Goal: Navigation & Orientation: Find specific page/section

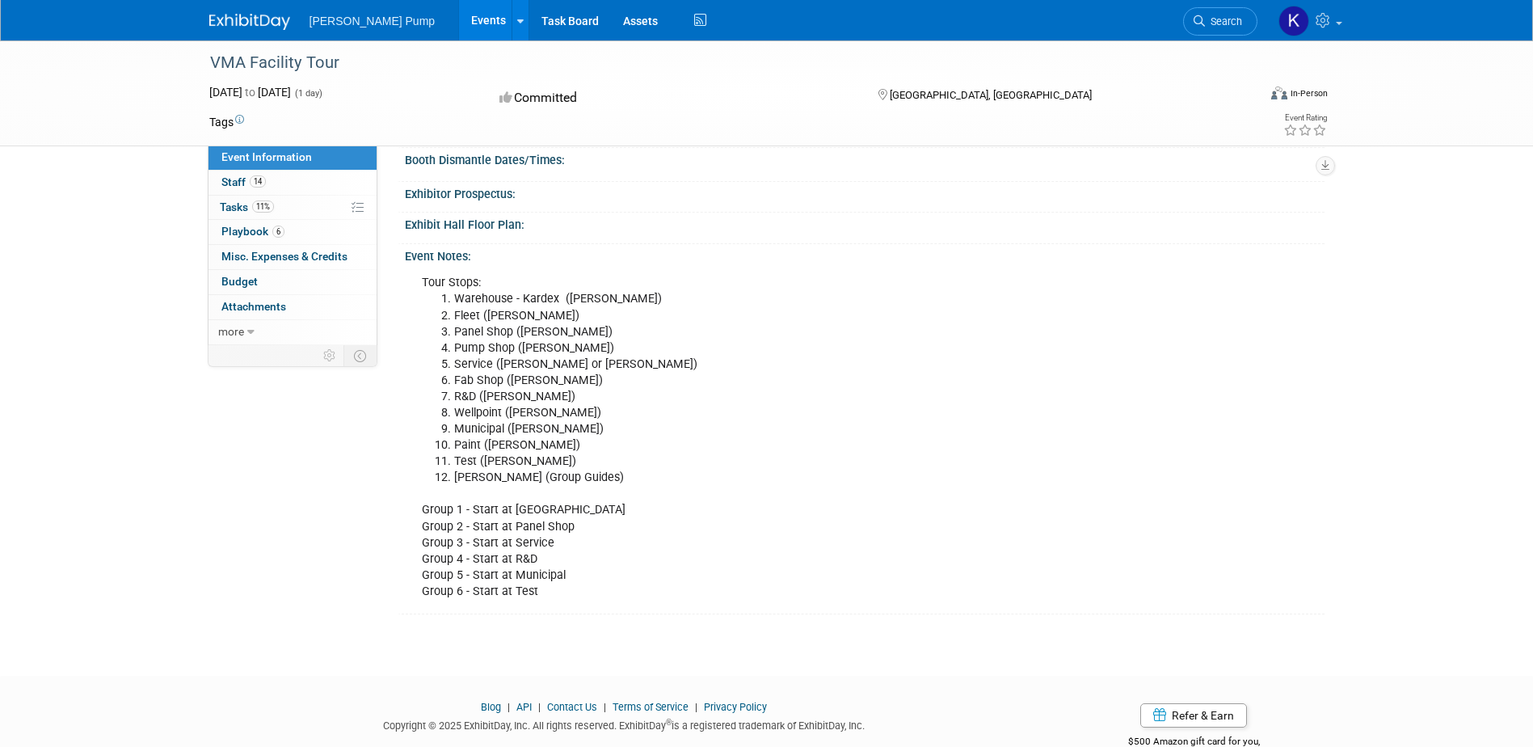
scroll to position [284, 0]
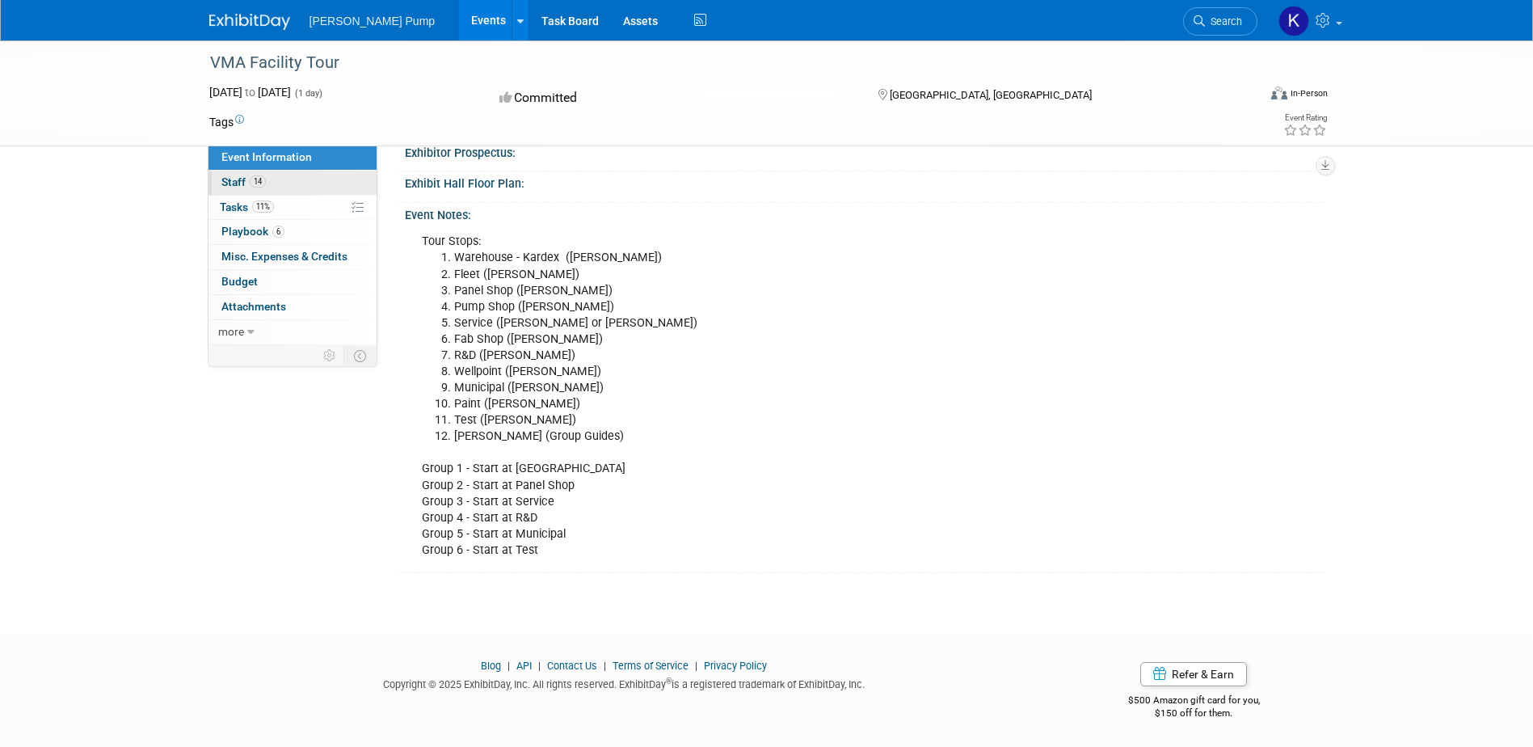
click at [238, 179] on span "Staff 14" at bounding box center [243, 181] width 44 height 13
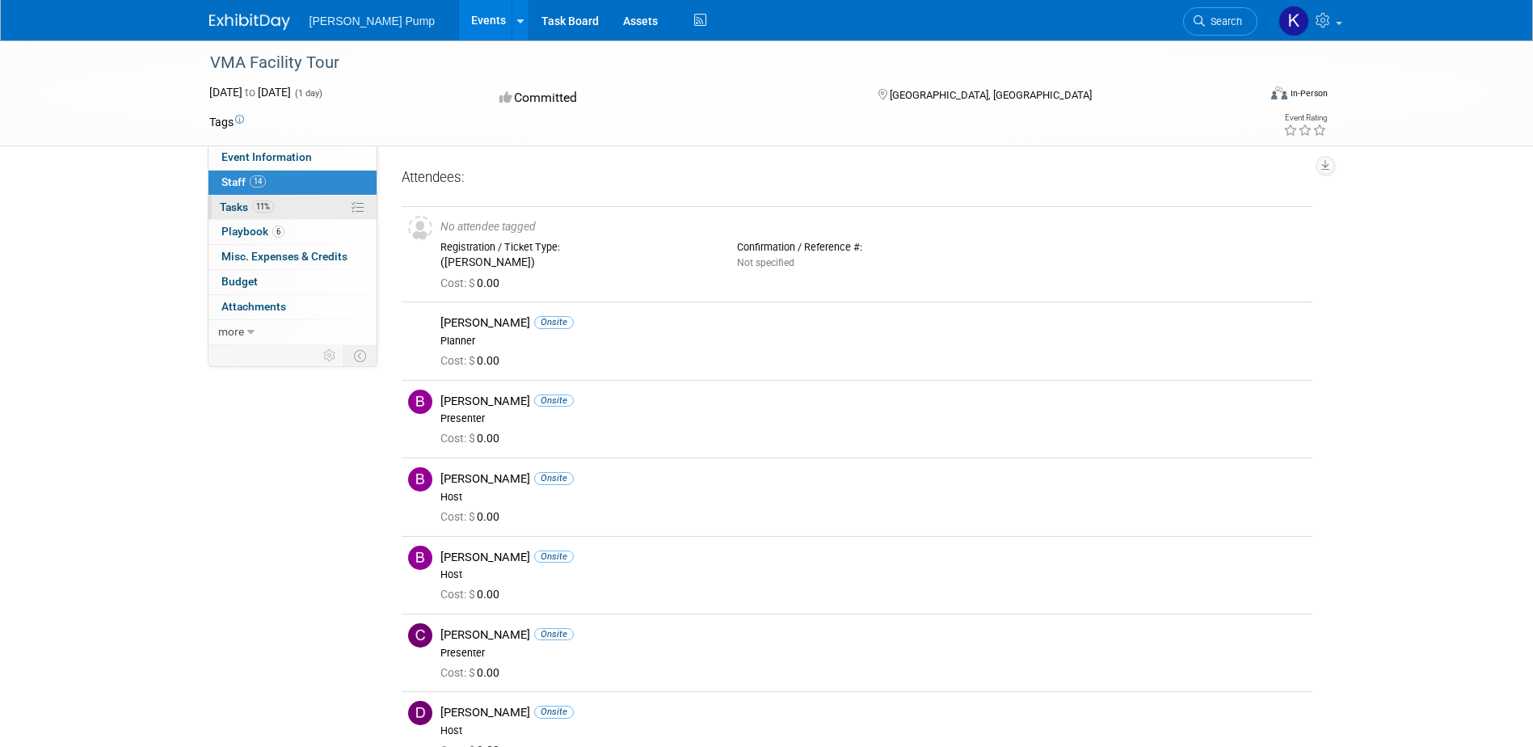
click at [221, 200] on span "Tasks 11%" at bounding box center [247, 206] width 54 height 13
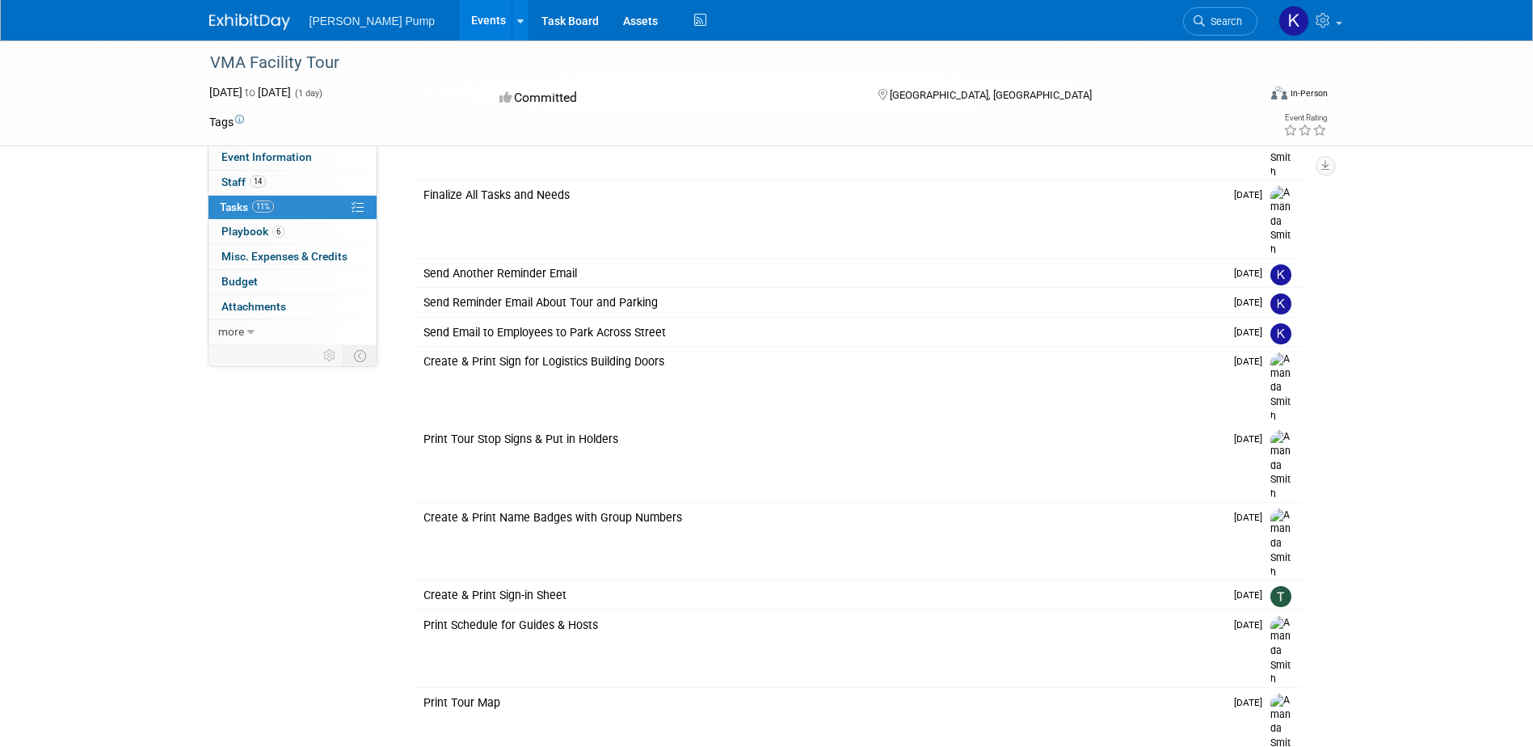
scroll to position [432, 0]
click at [251, 230] on span "Playbook 6" at bounding box center [252, 231] width 63 height 13
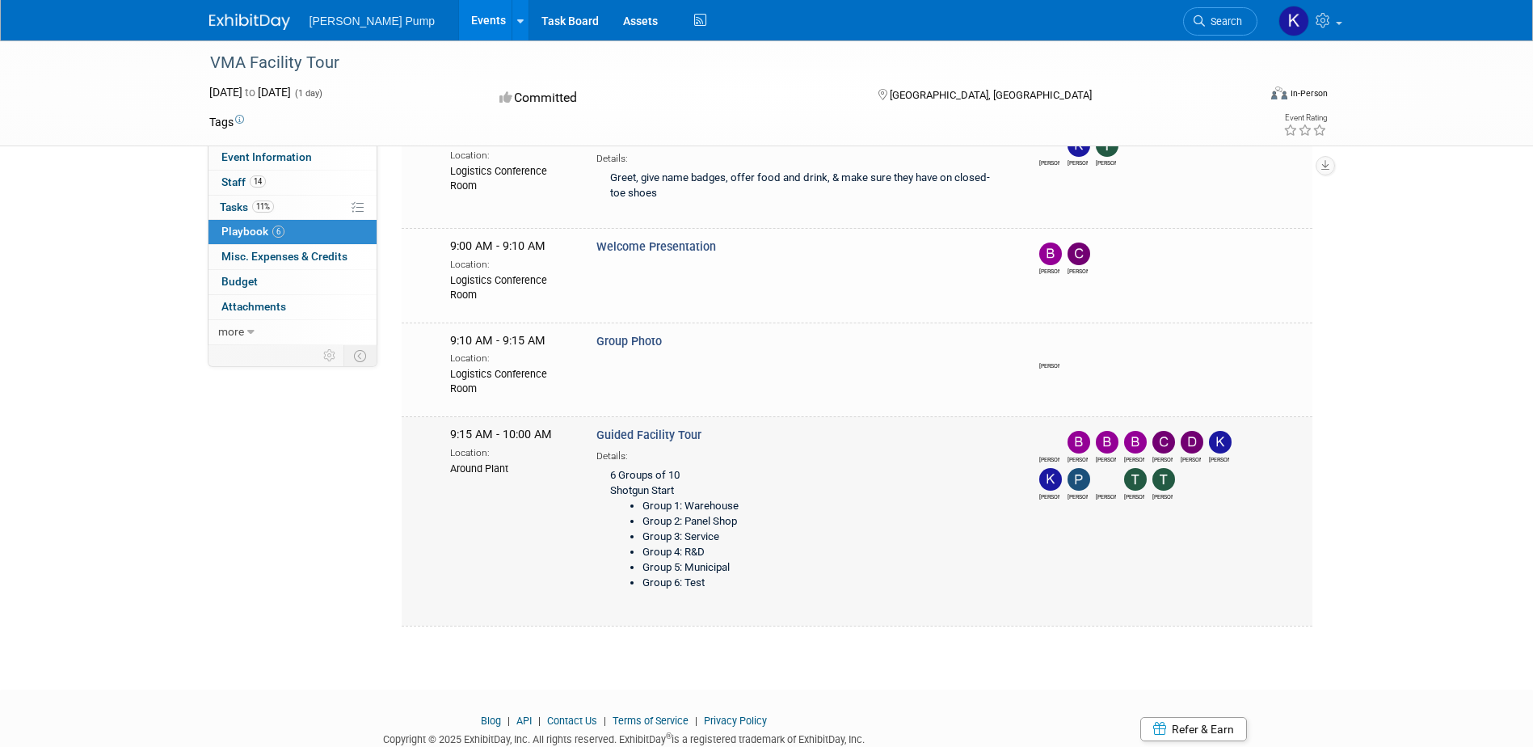
scroll to position [242, 0]
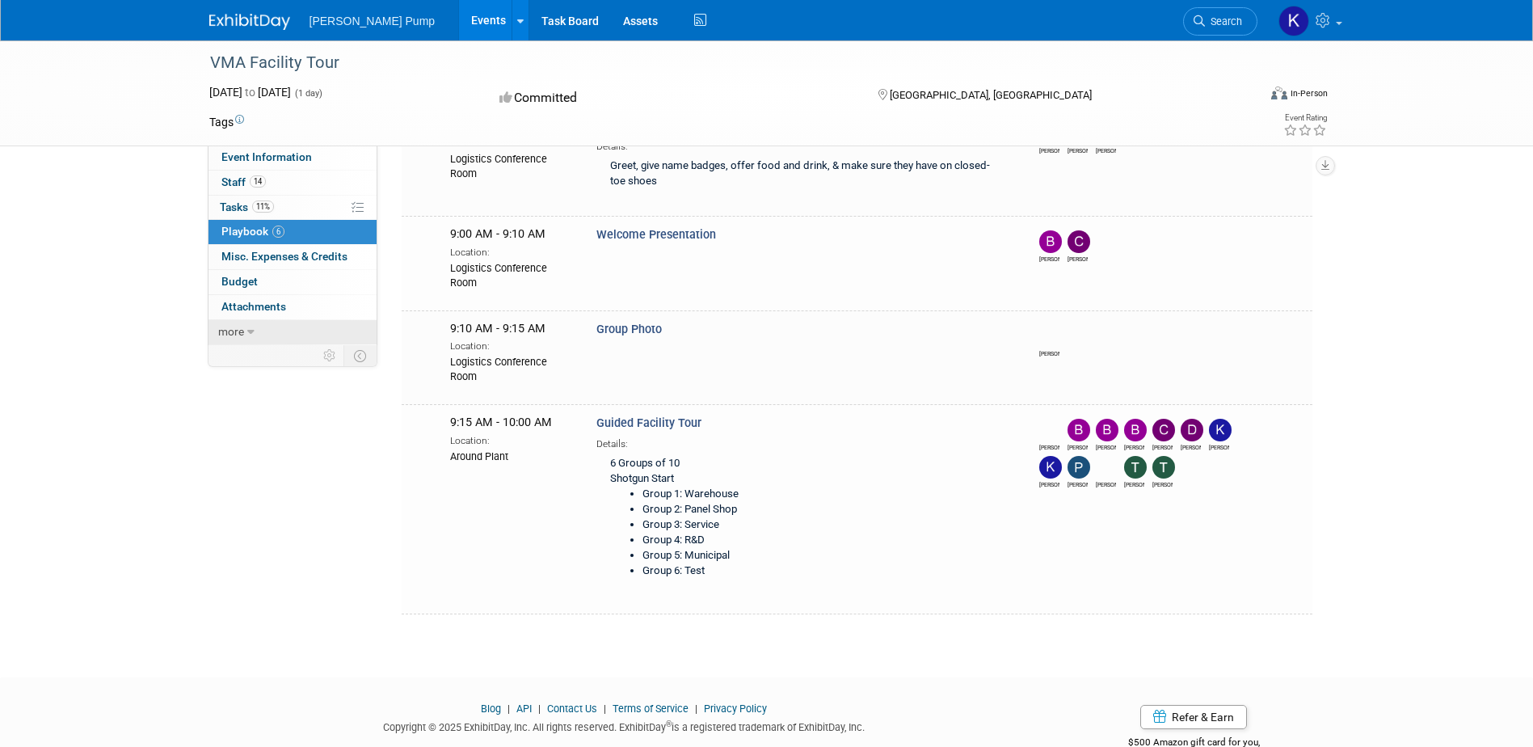
click at [251, 328] on icon at bounding box center [250, 332] width 7 height 11
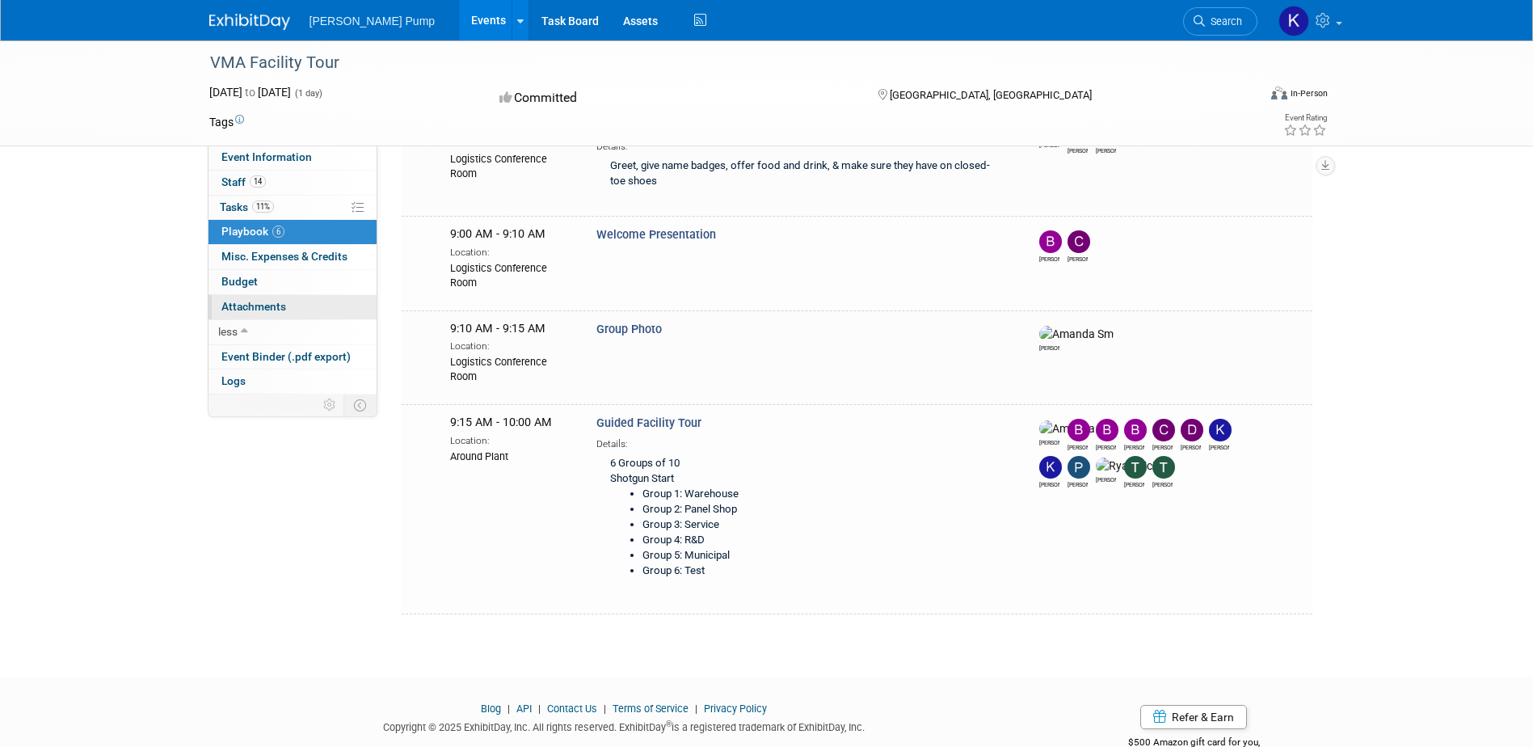
click at [253, 306] on span "Attachments 0" at bounding box center [253, 306] width 65 height 13
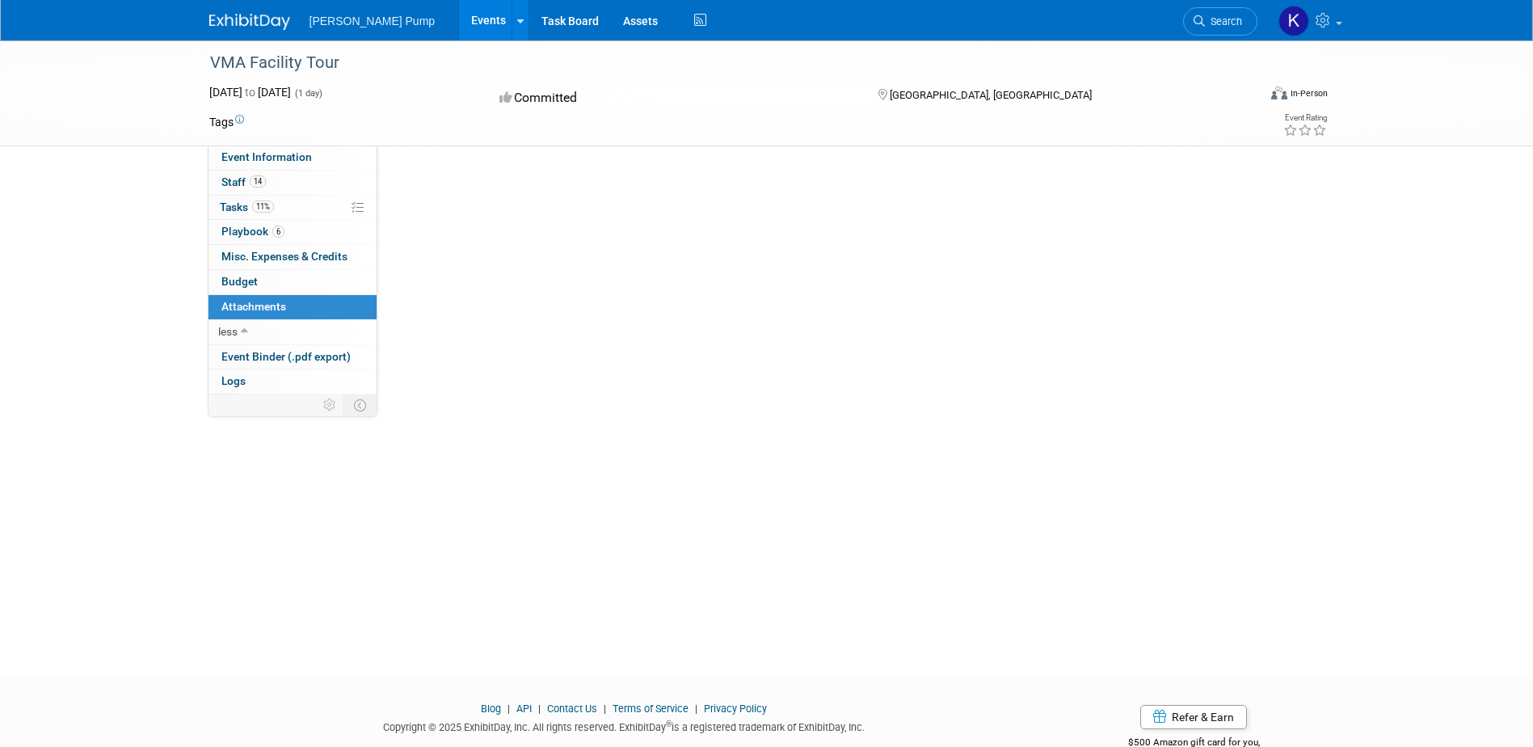
scroll to position [0, 0]
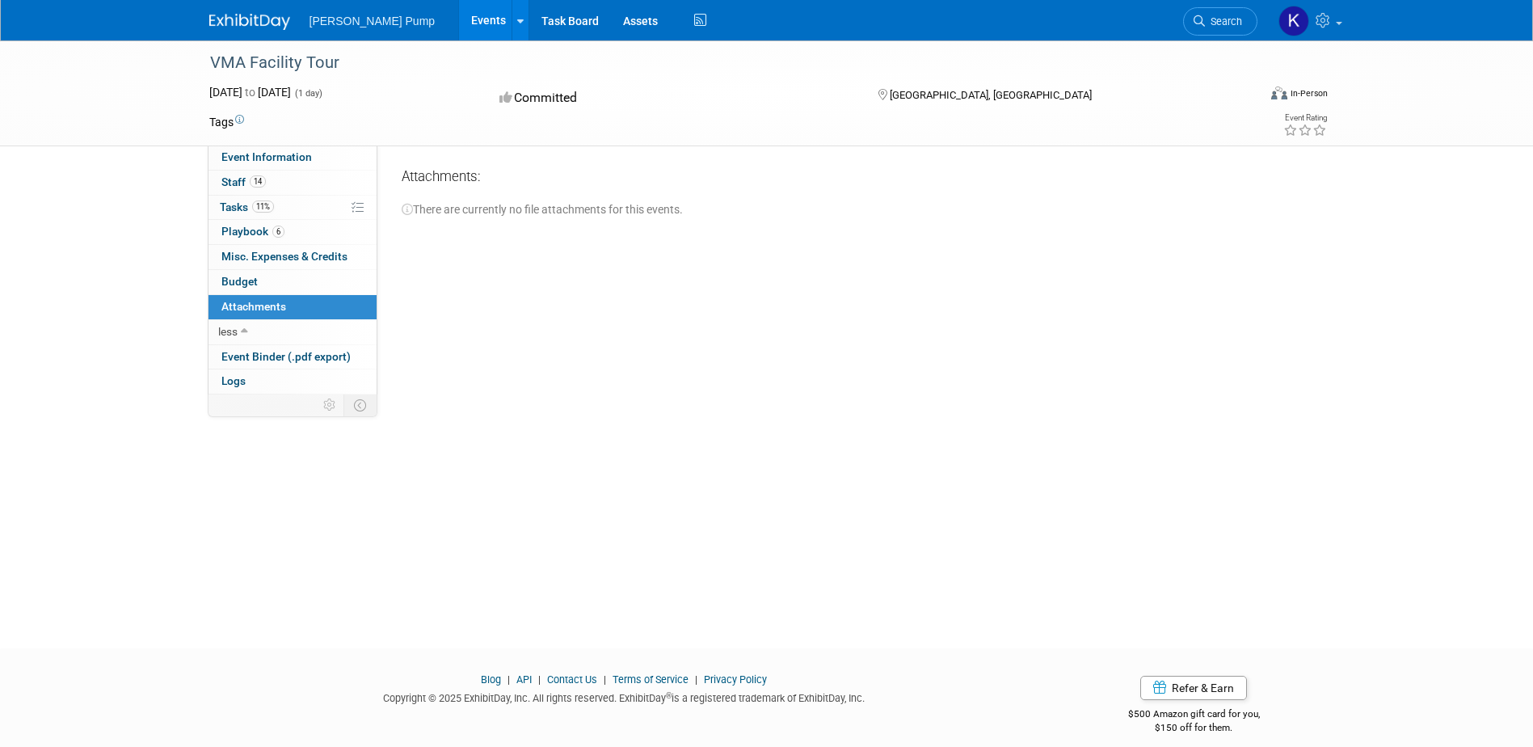
click at [626, 306] on div "Event Website: Event Venue Name: Thompson Pump Event Venue Address: 4620 City C…" at bounding box center [850, 269] width 947 height 249
click at [258, 20] on img at bounding box center [249, 22] width 81 height 16
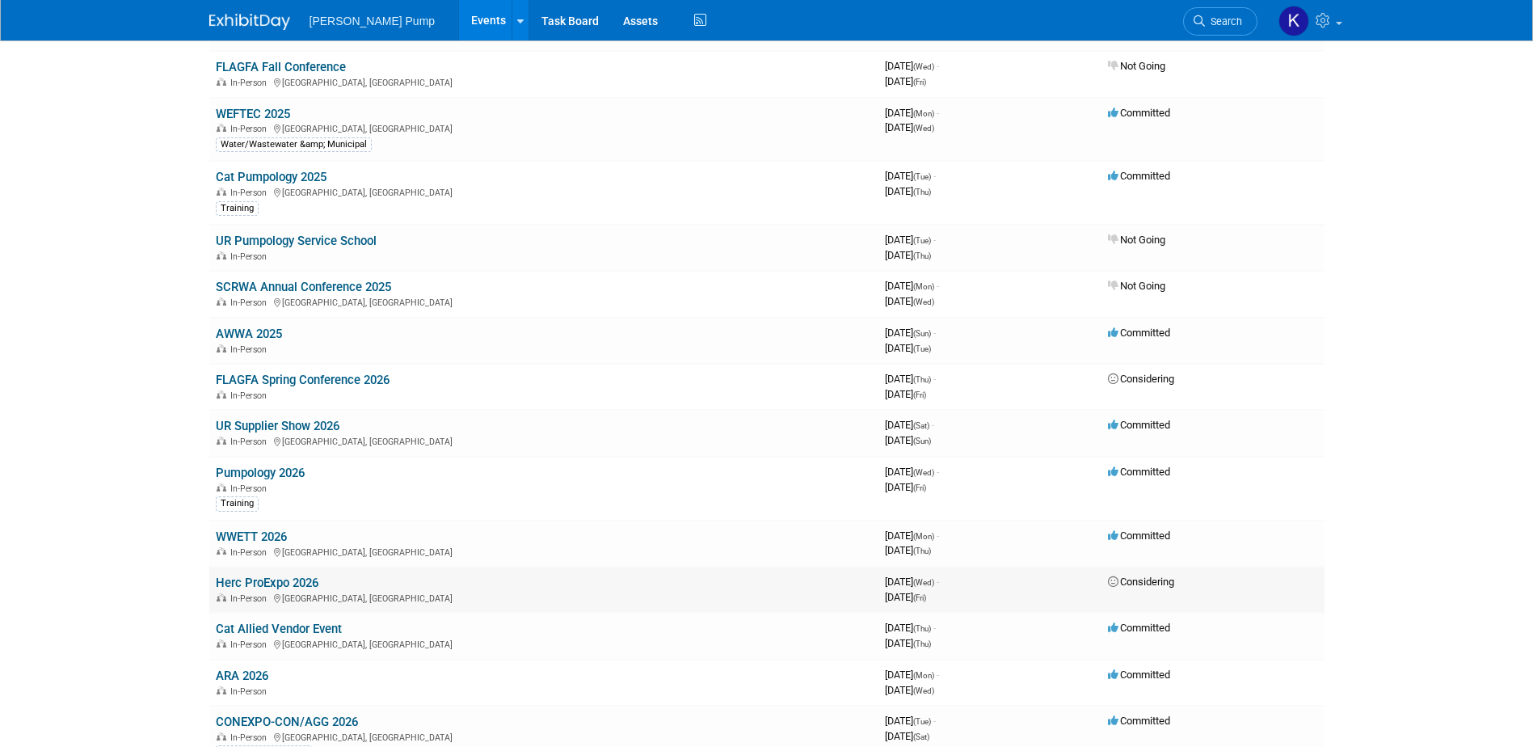
scroll to position [242, 0]
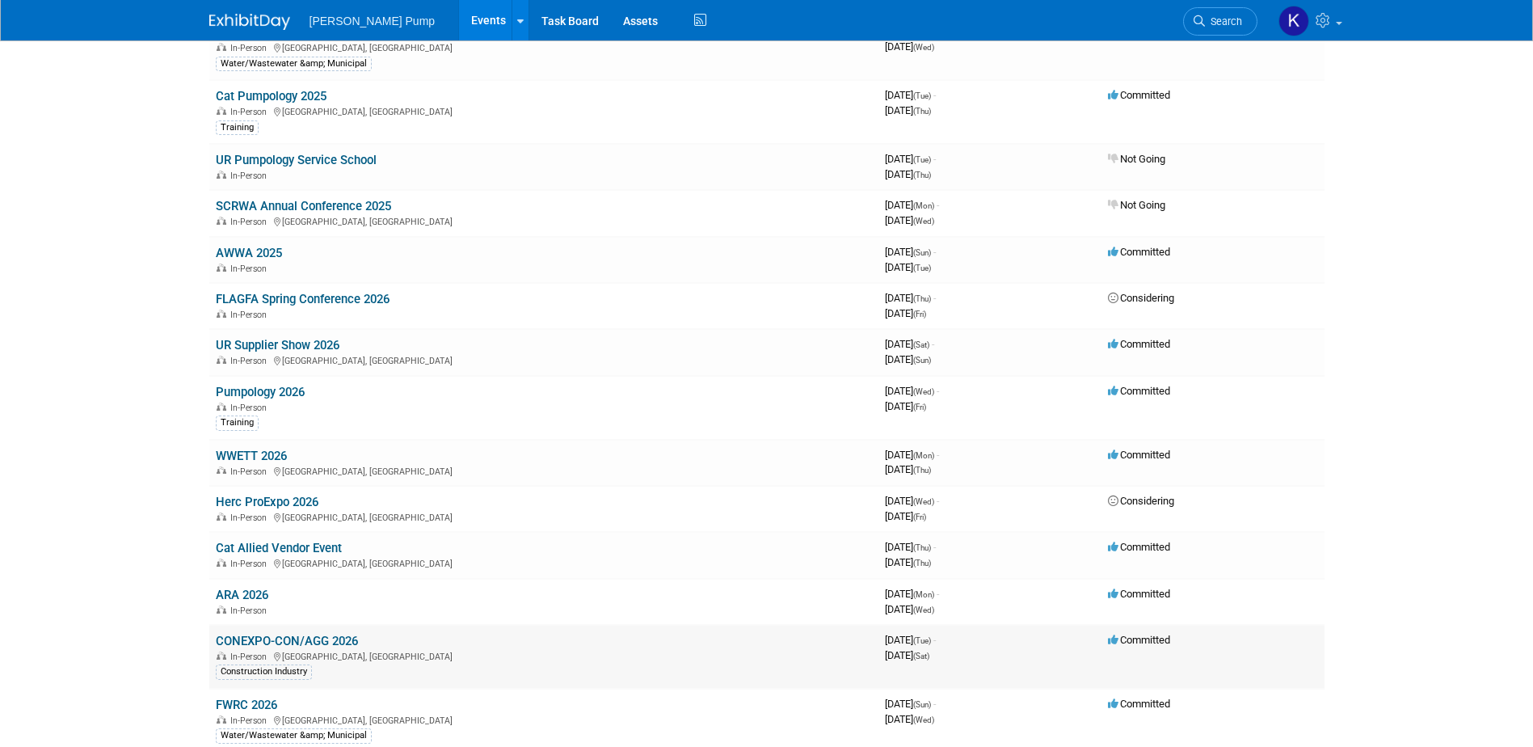
click at [334, 638] on link "CONEXPO-CON/AGG 2026" at bounding box center [287, 641] width 142 height 15
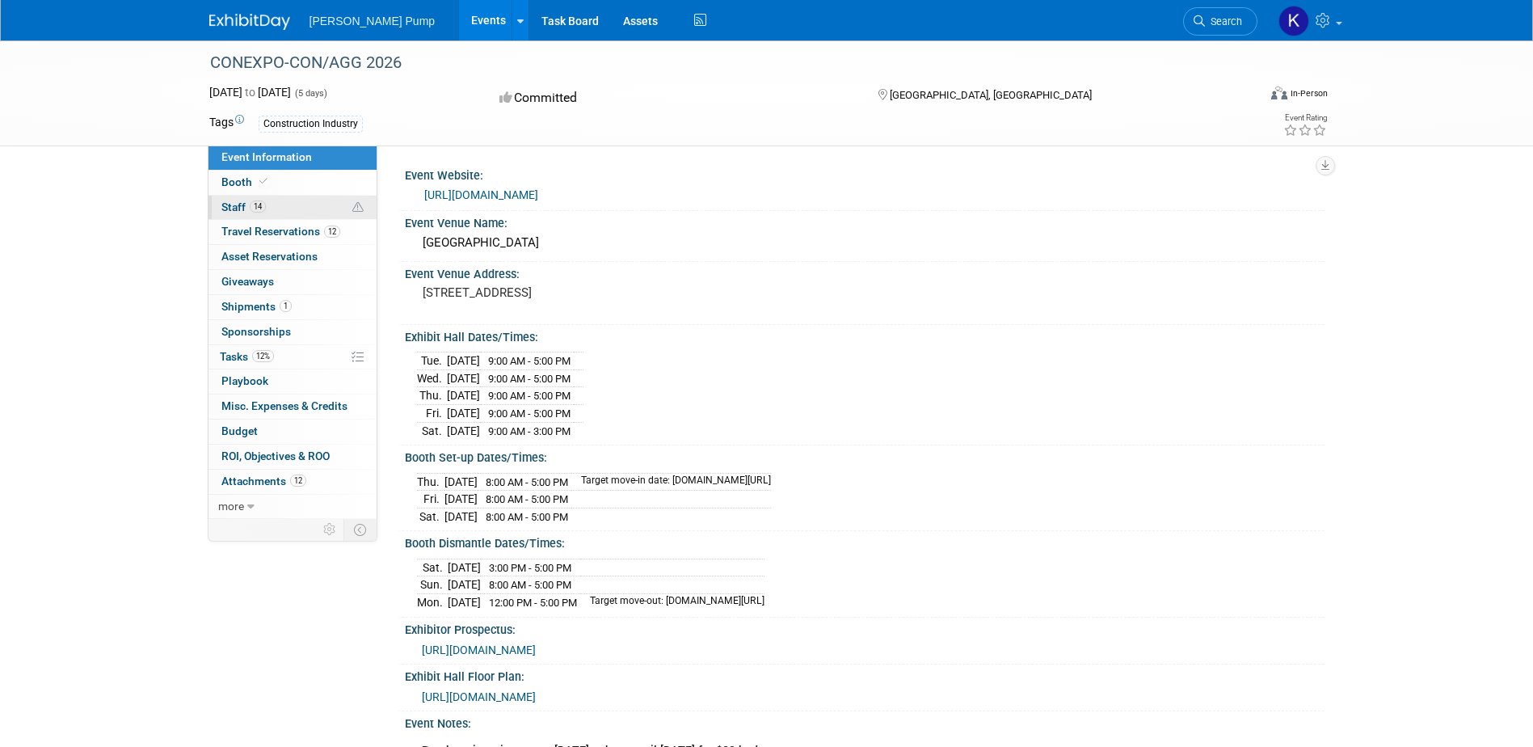
click at [238, 204] on span "Staff 14" at bounding box center [243, 206] width 44 height 13
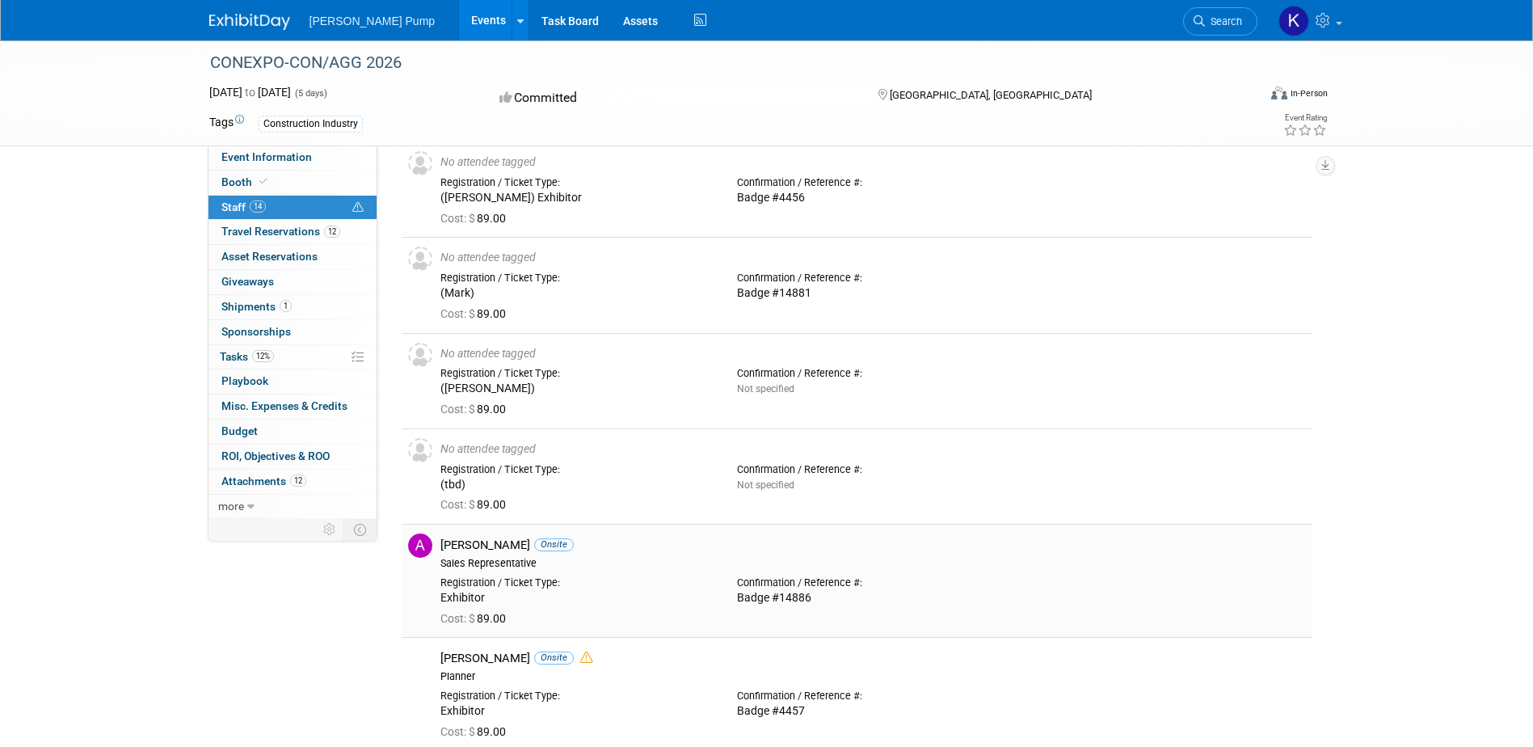
scroll to position [162, 0]
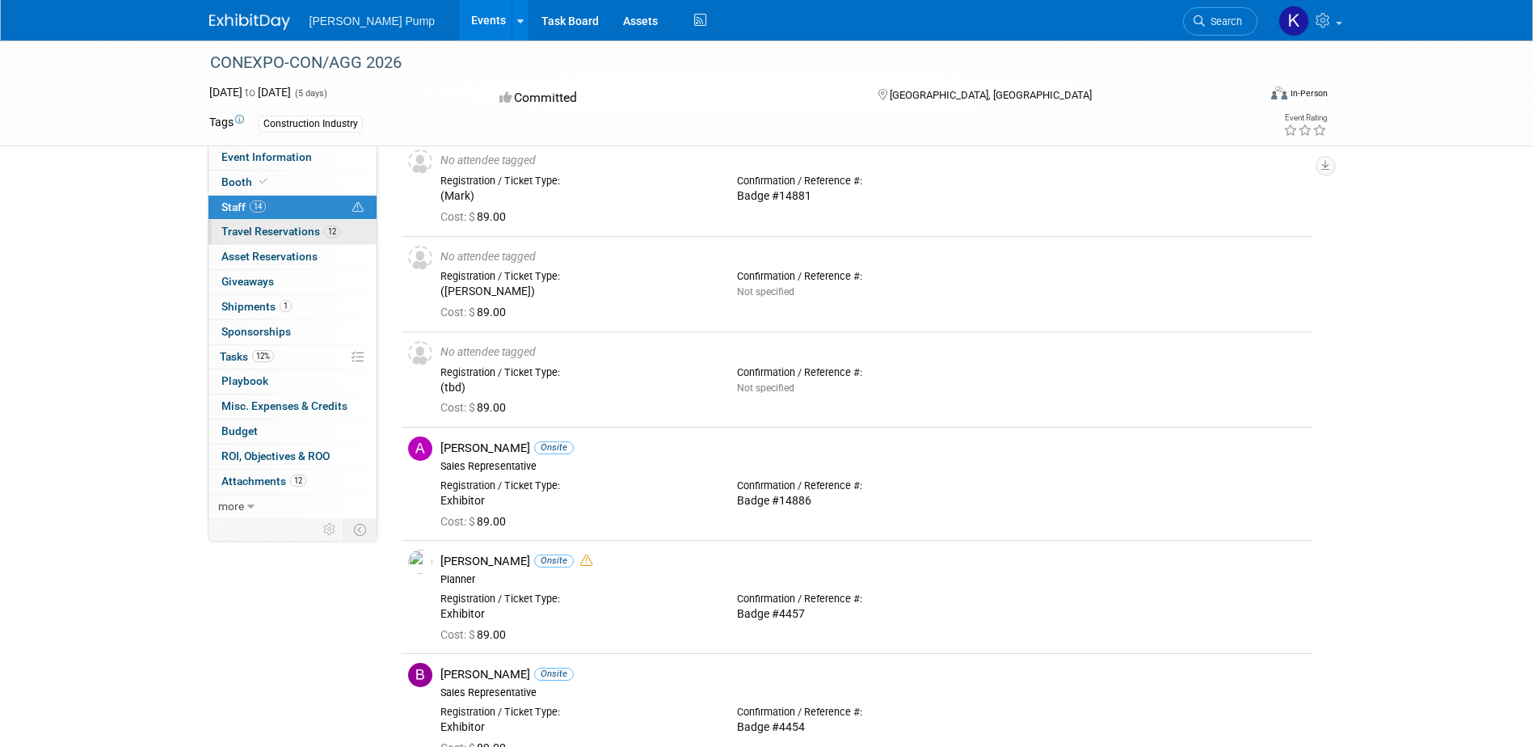
click at [297, 231] on span "Travel Reservations 12" at bounding box center [280, 231] width 119 height 13
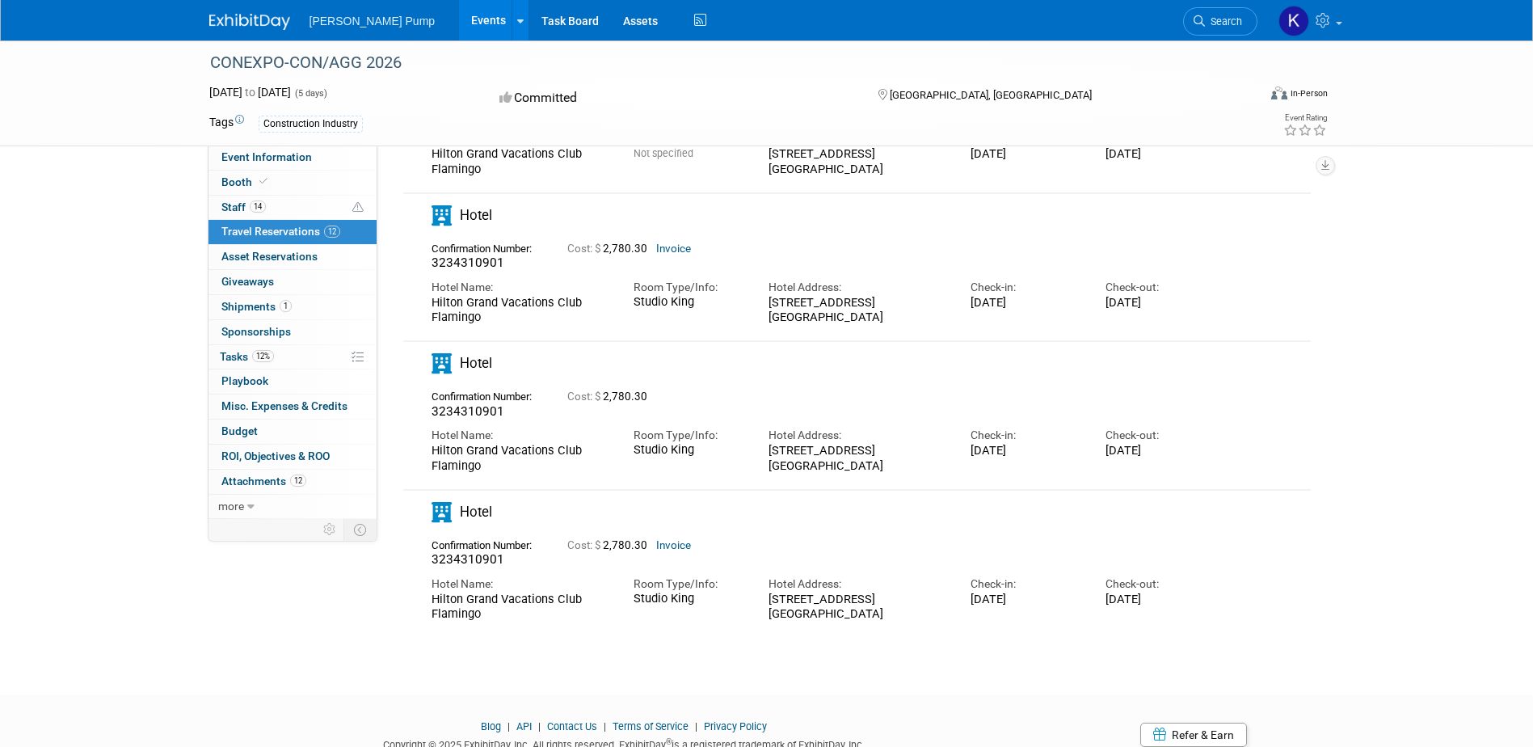
scroll to position [1448, 0]
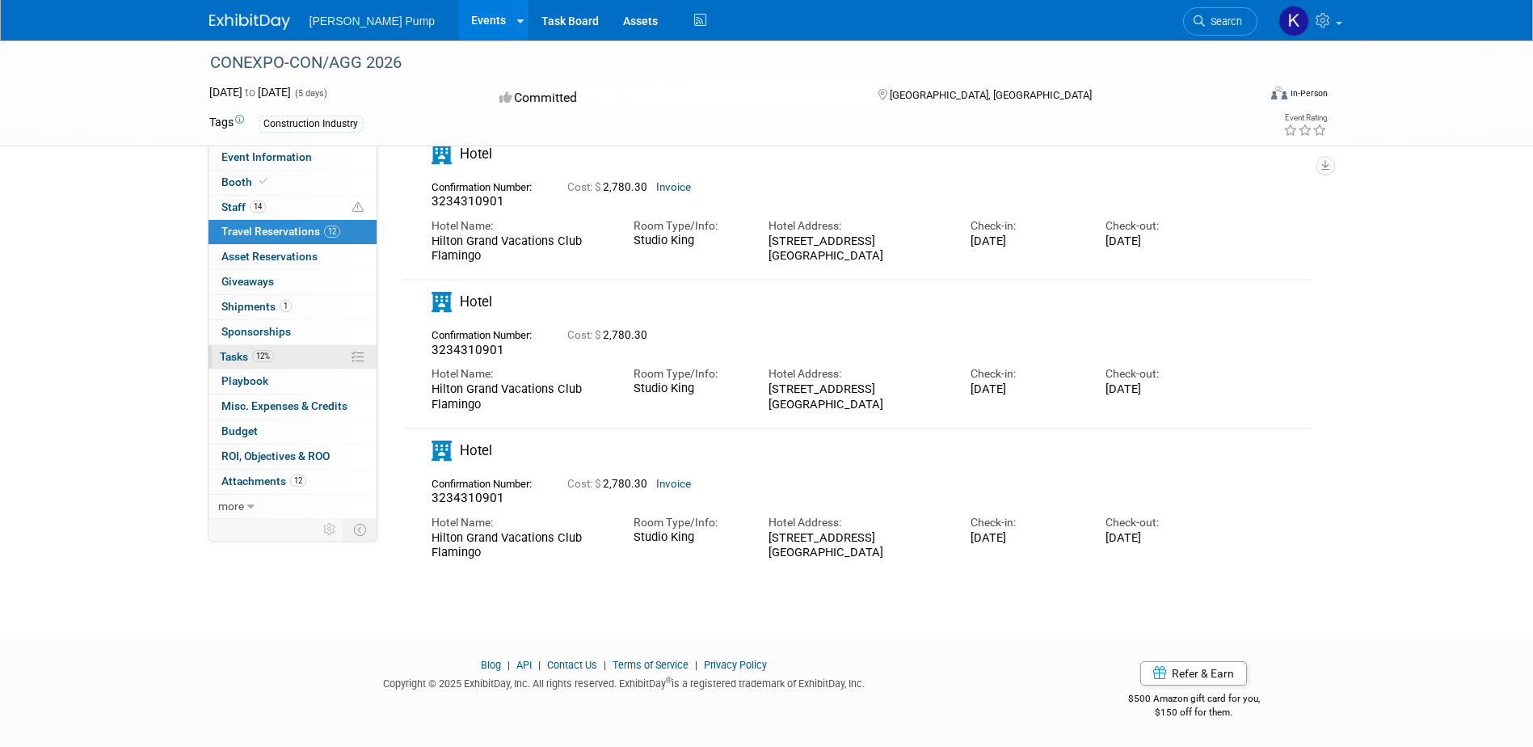
click at [240, 351] on span "Tasks 12%" at bounding box center [247, 356] width 54 height 13
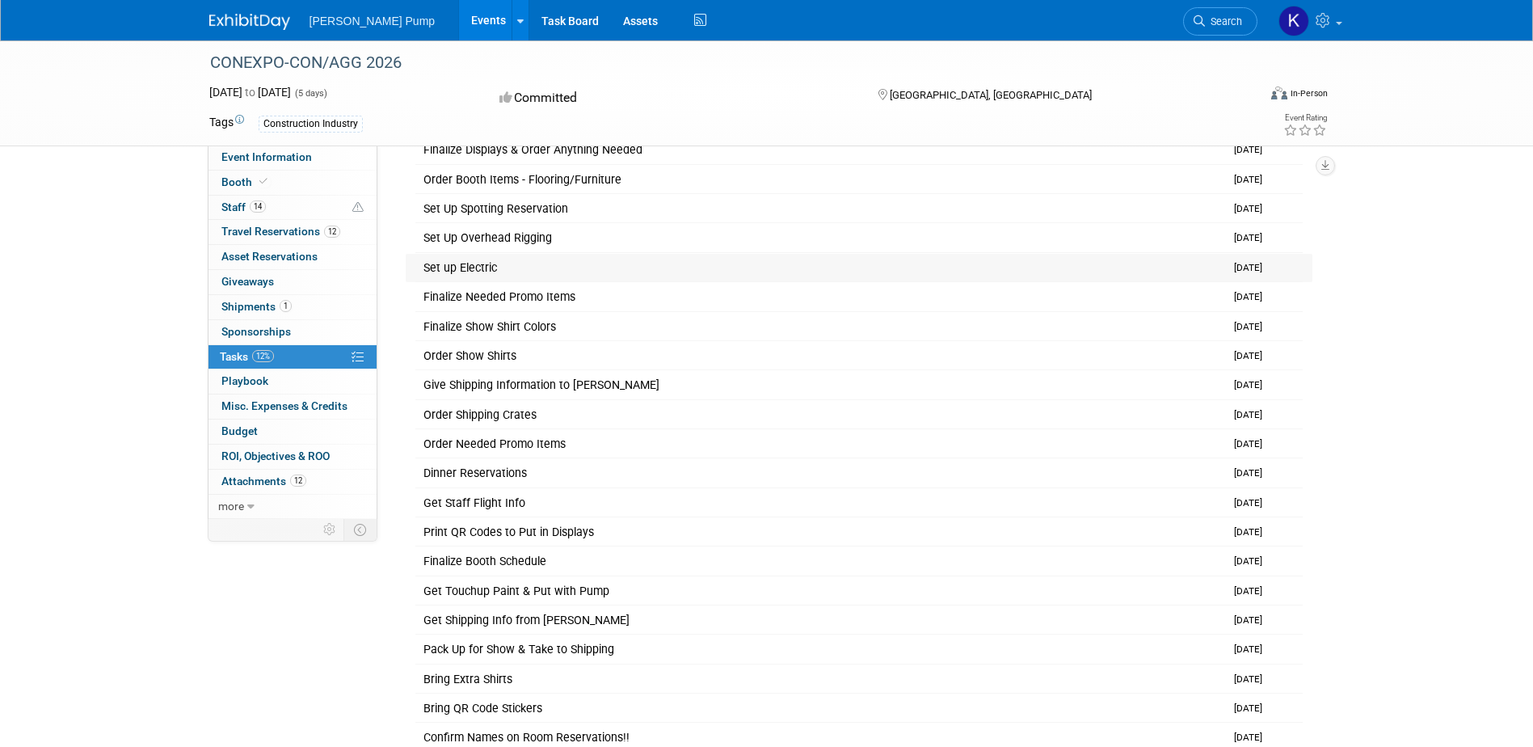
scroll to position [491, 0]
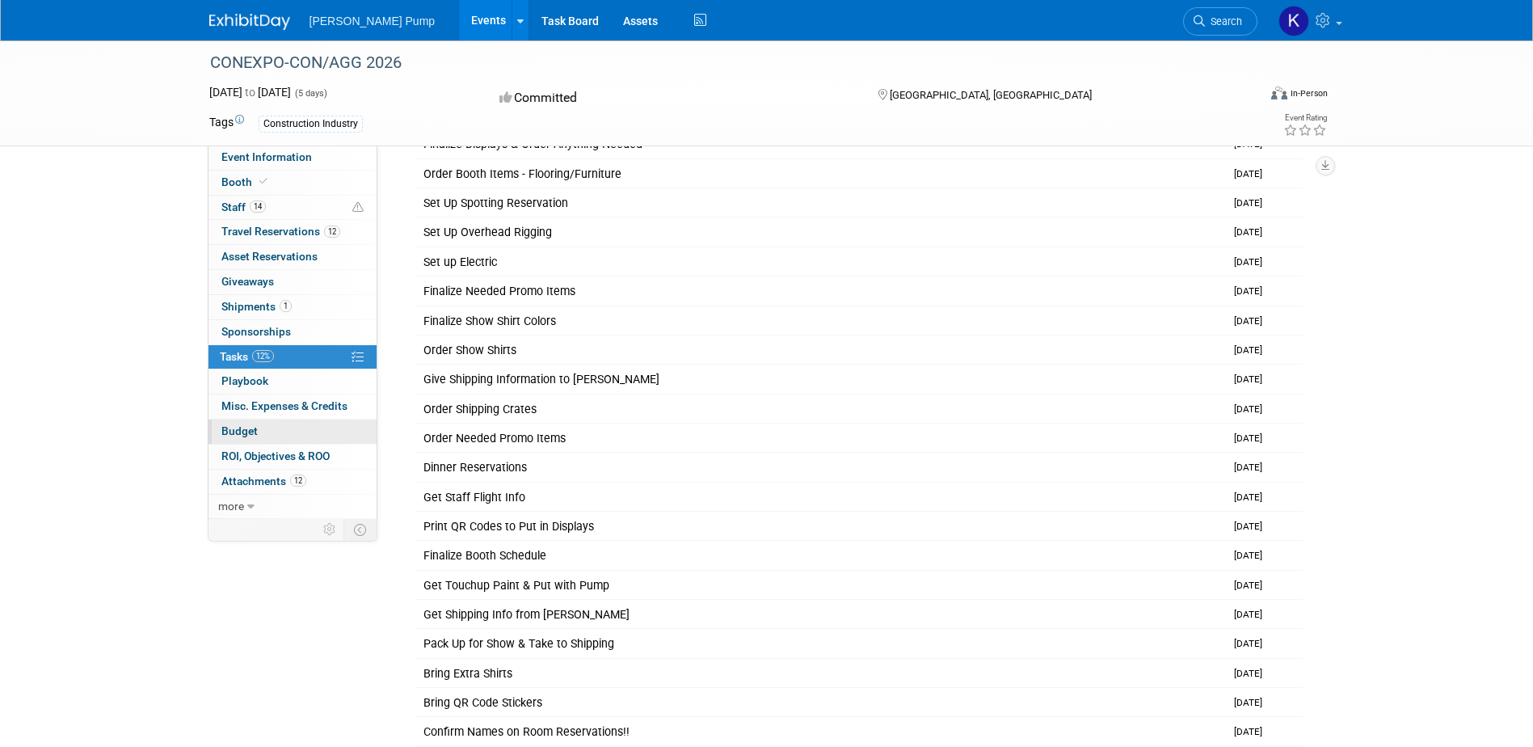
click at [244, 423] on link "Budget" at bounding box center [293, 431] width 168 height 24
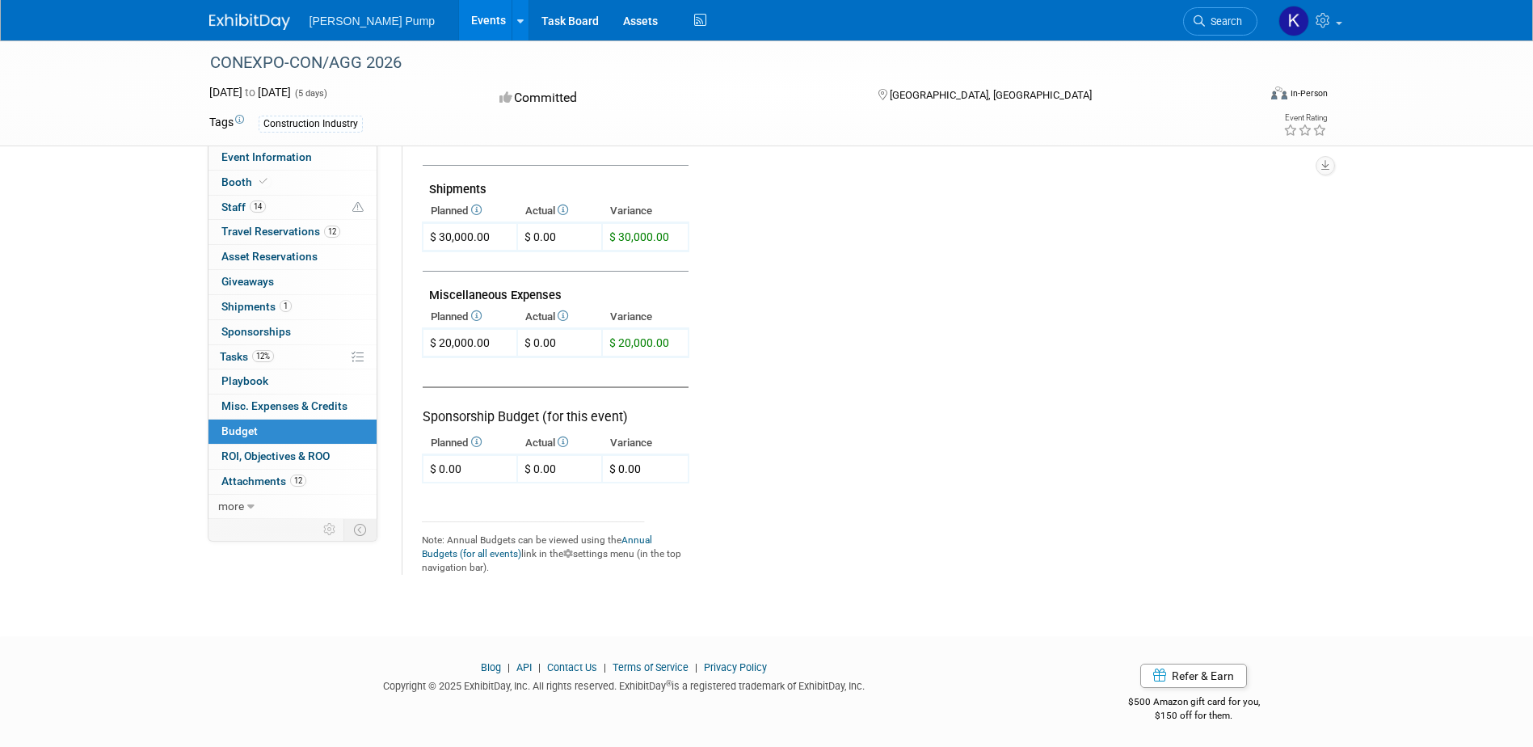
scroll to position [819, 0]
click at [254, 477] on span "Attachments 12" at bounding box center [263, 480] width 85 height 13
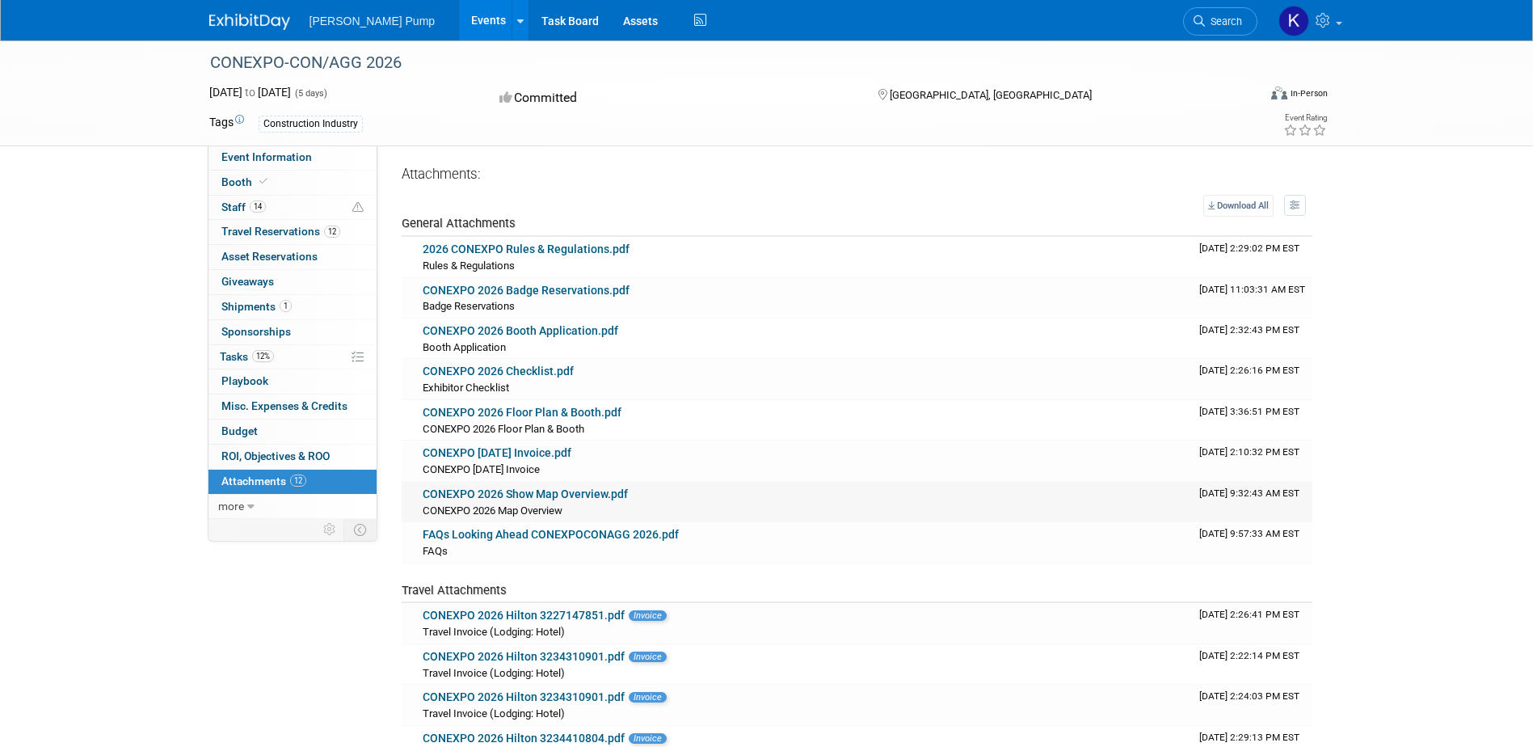
scroll to position [0, 0]
click at [552, 286] on link "CONEXPO 2026 Badge Reservations.pdf" at bounding box center [526, 292] width 207 height 13
click at [576, 248] on link "2026 CONEXPO Rules & Regulations.pdf" at bounding box center [526, 251] width 207 height 13
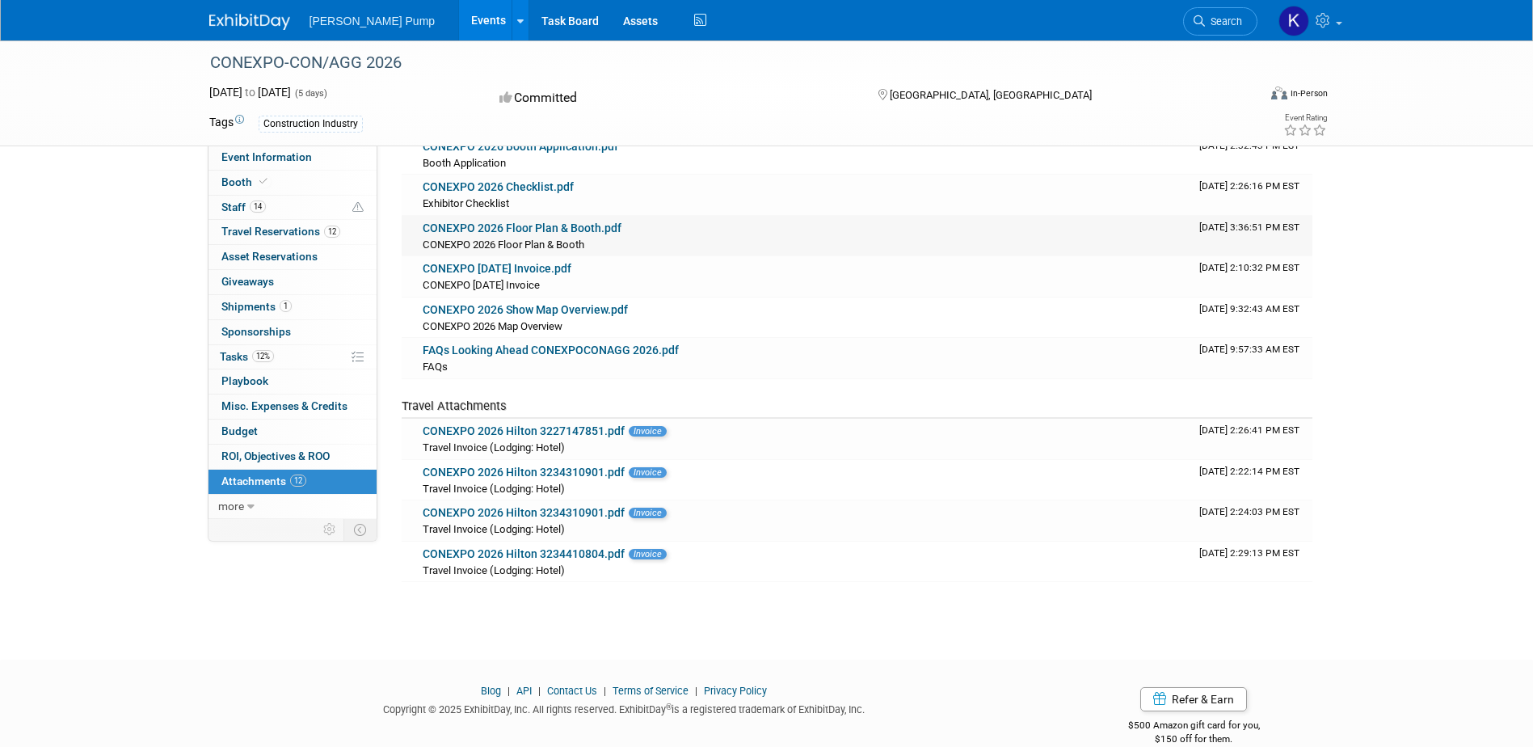
scroll to position [213, 0]
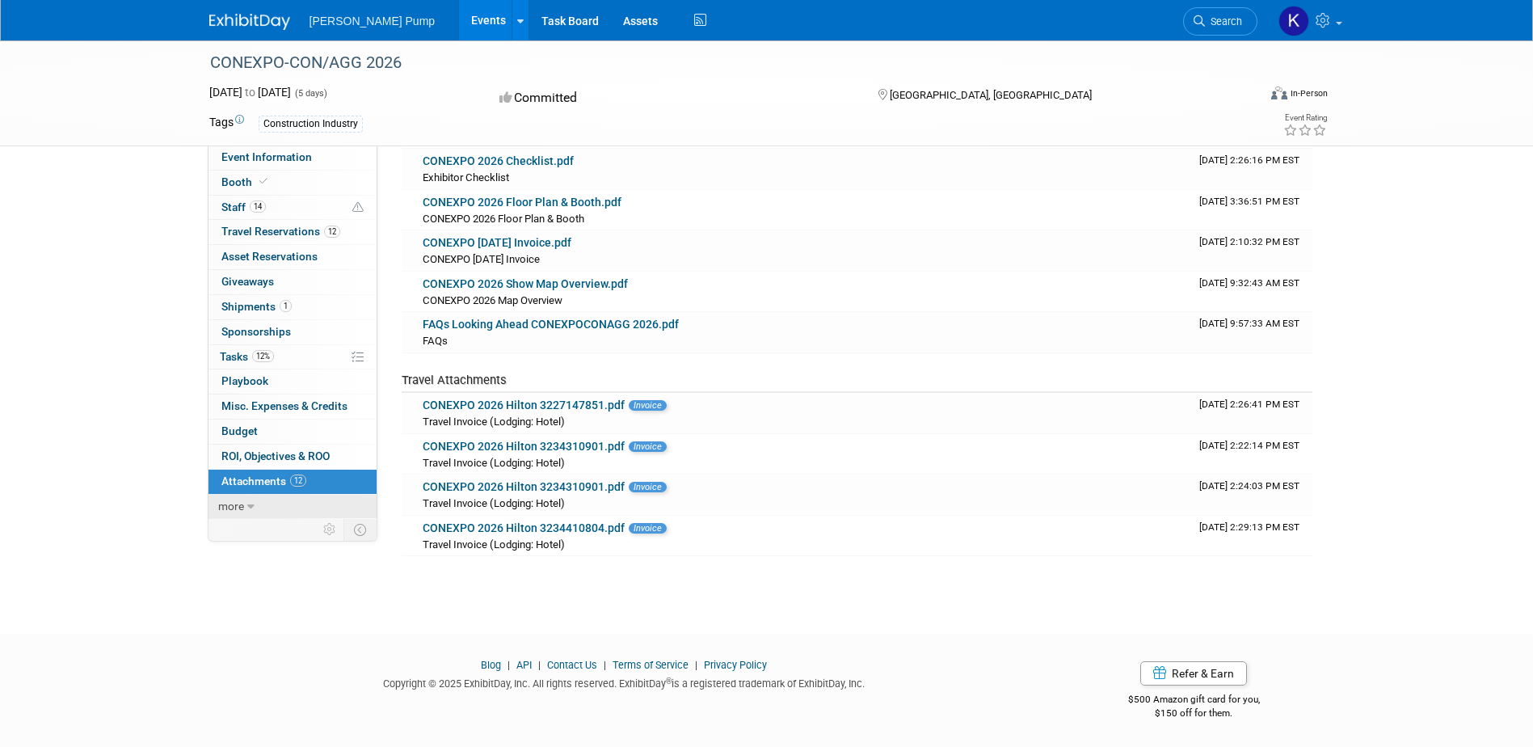
click at [245, 498] on link "more" at bounding box center [293, 507] width 168 height 24
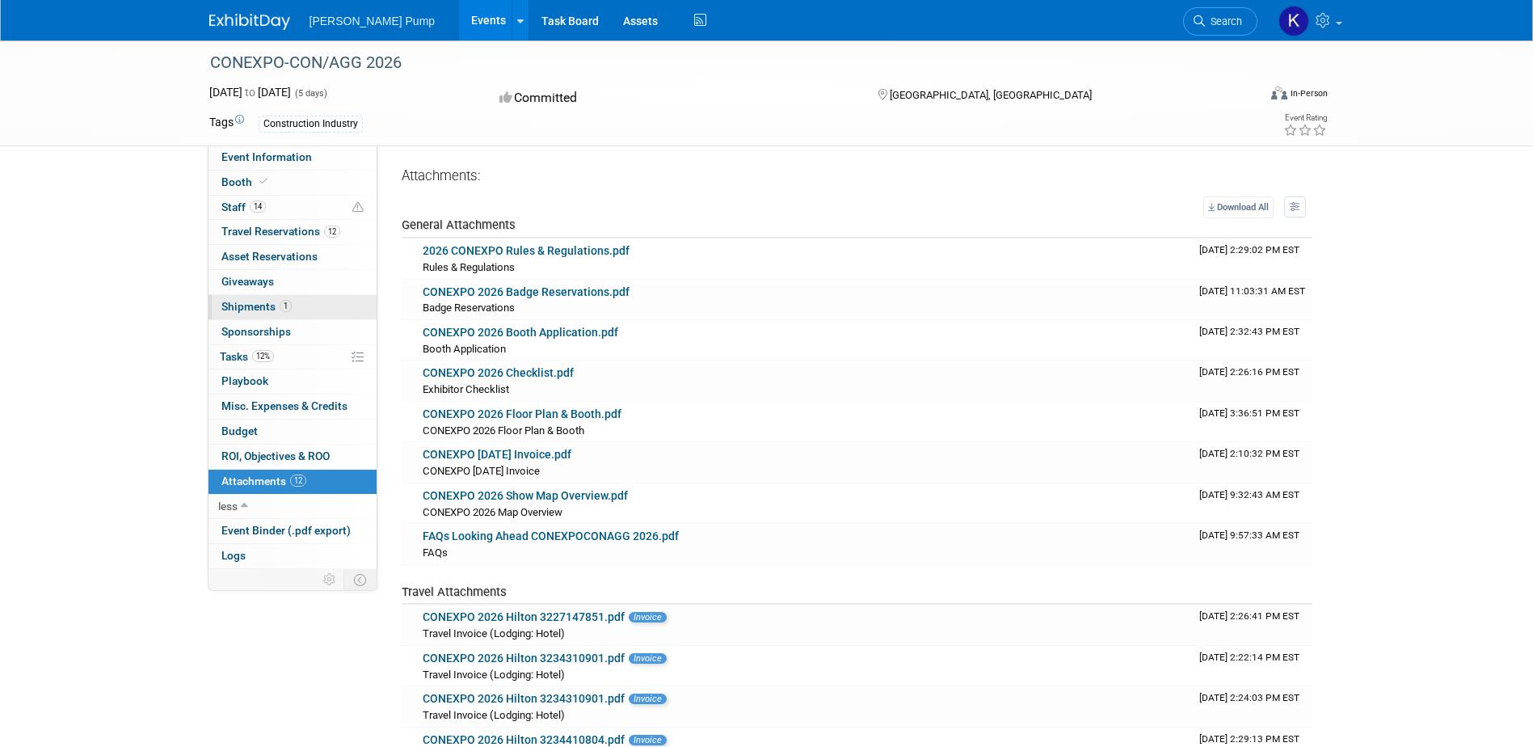
scroll to position [0, 0]
click at [275, 15] on img at bounding box center [249, 22] width 81 height 16
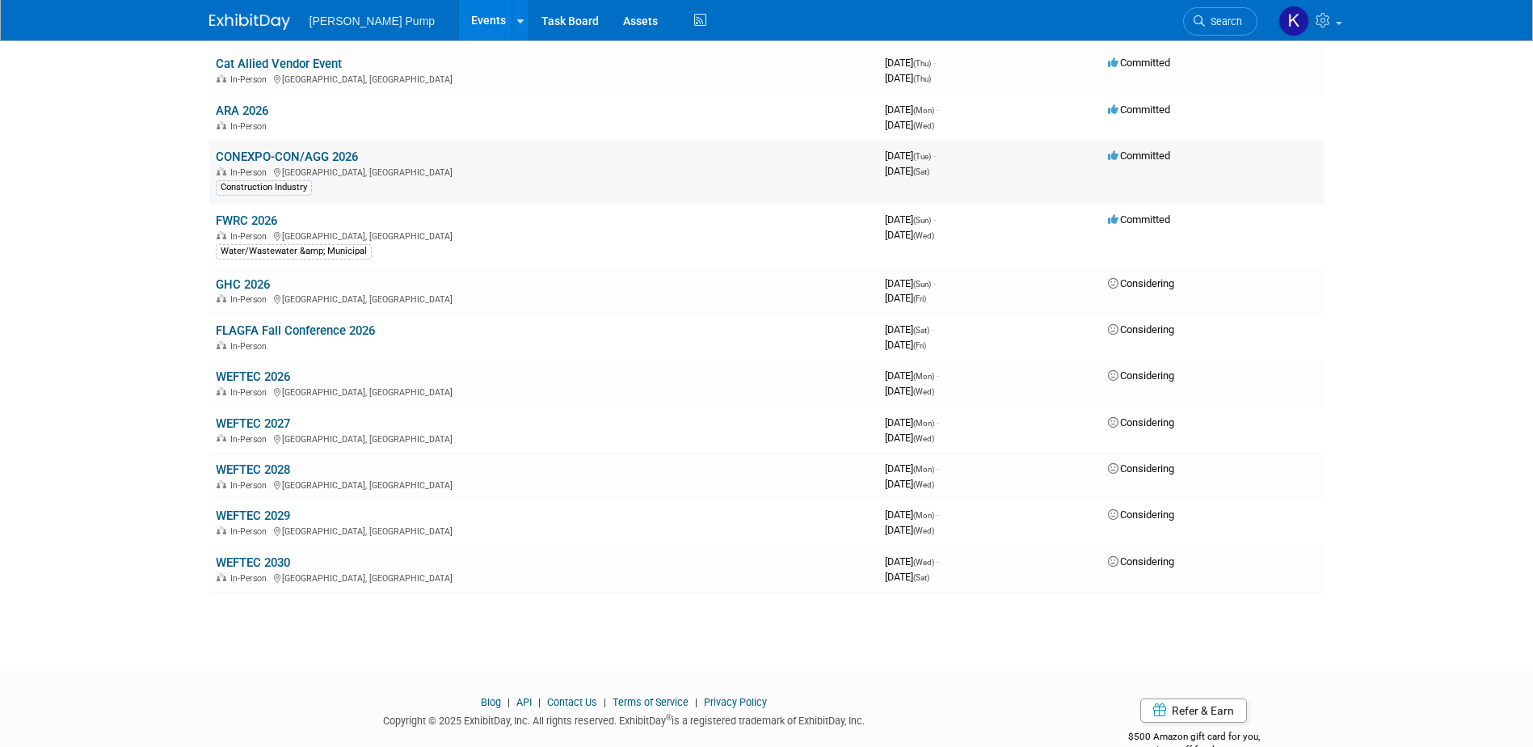
scroll to position [764, 0]
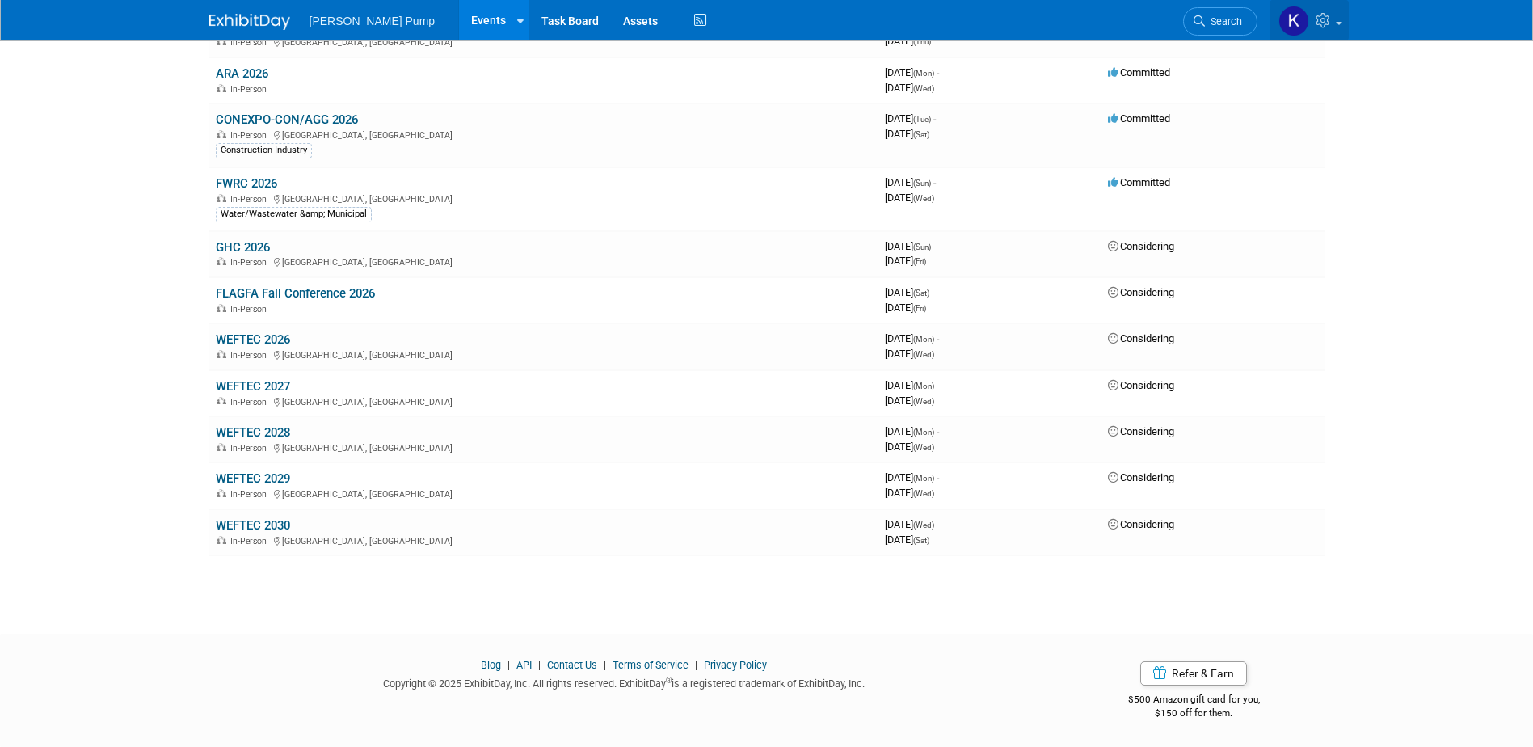
click at [1295, 12] on img at bounding box center [1294, 21] width 31 height 31
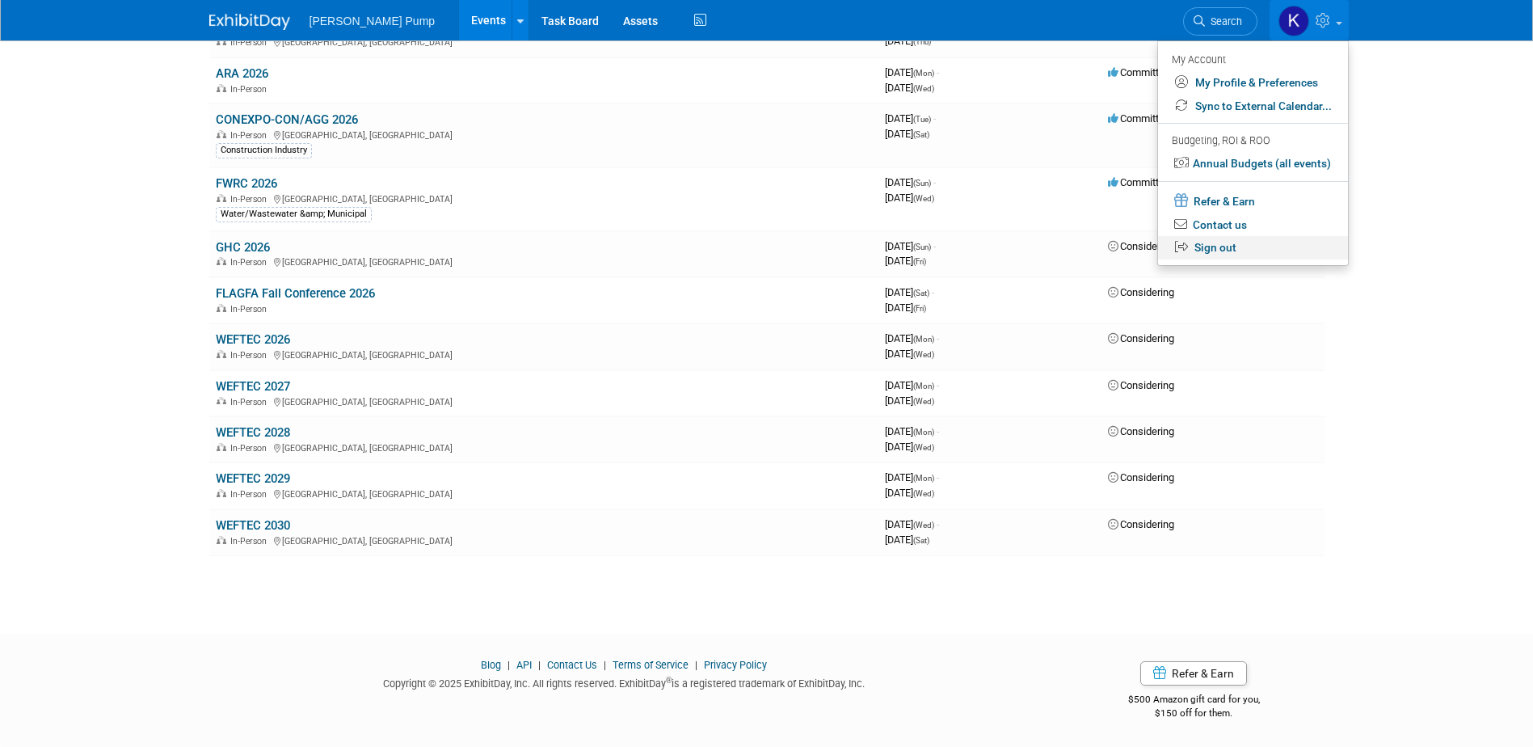
click at [1235, 247] on link "Sign out" at bounding box center [1253, 247] width 190 height 23
